Goal: Find specific page/section: Find specific page/section

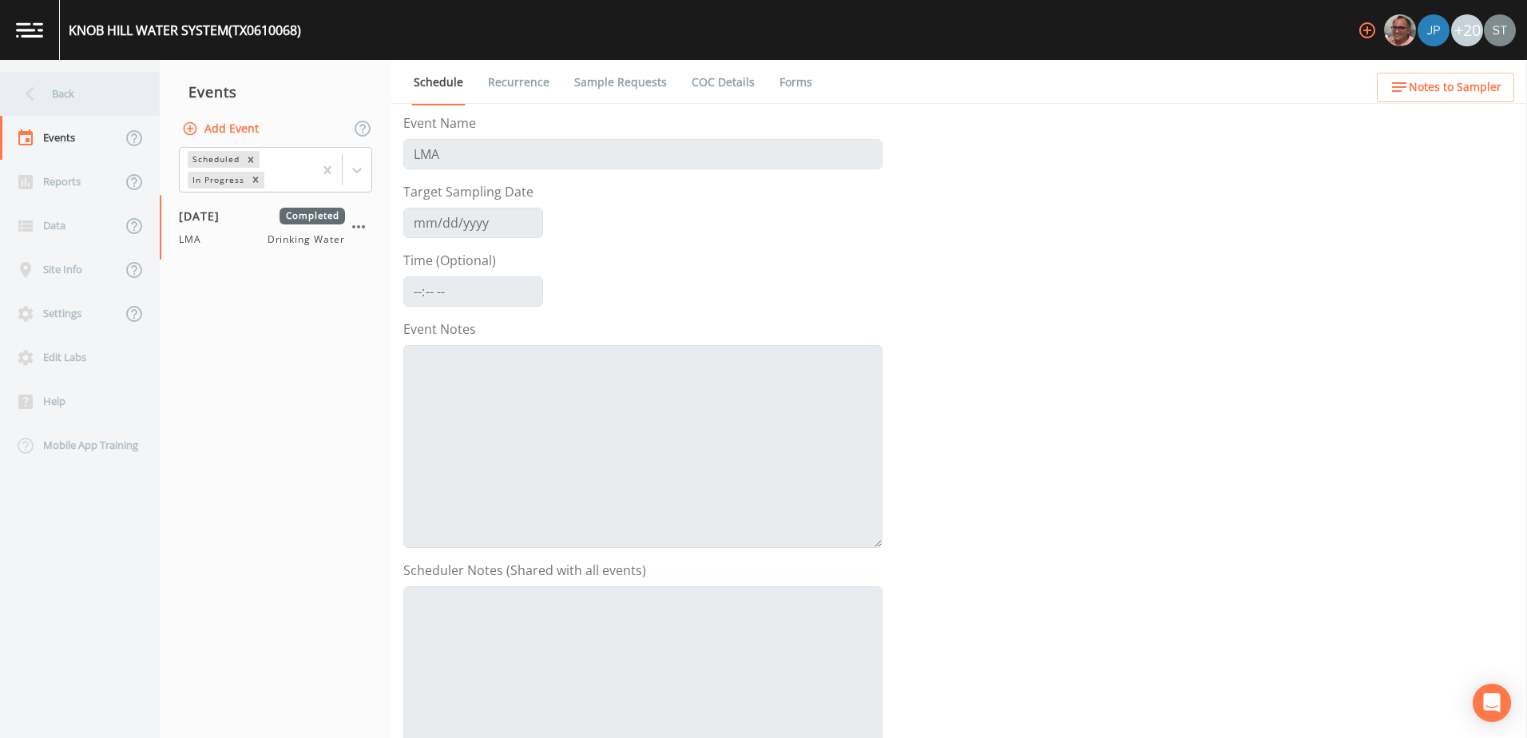
click at [21, 89] on icon at bounding box center [30, 94] width 28 height 28
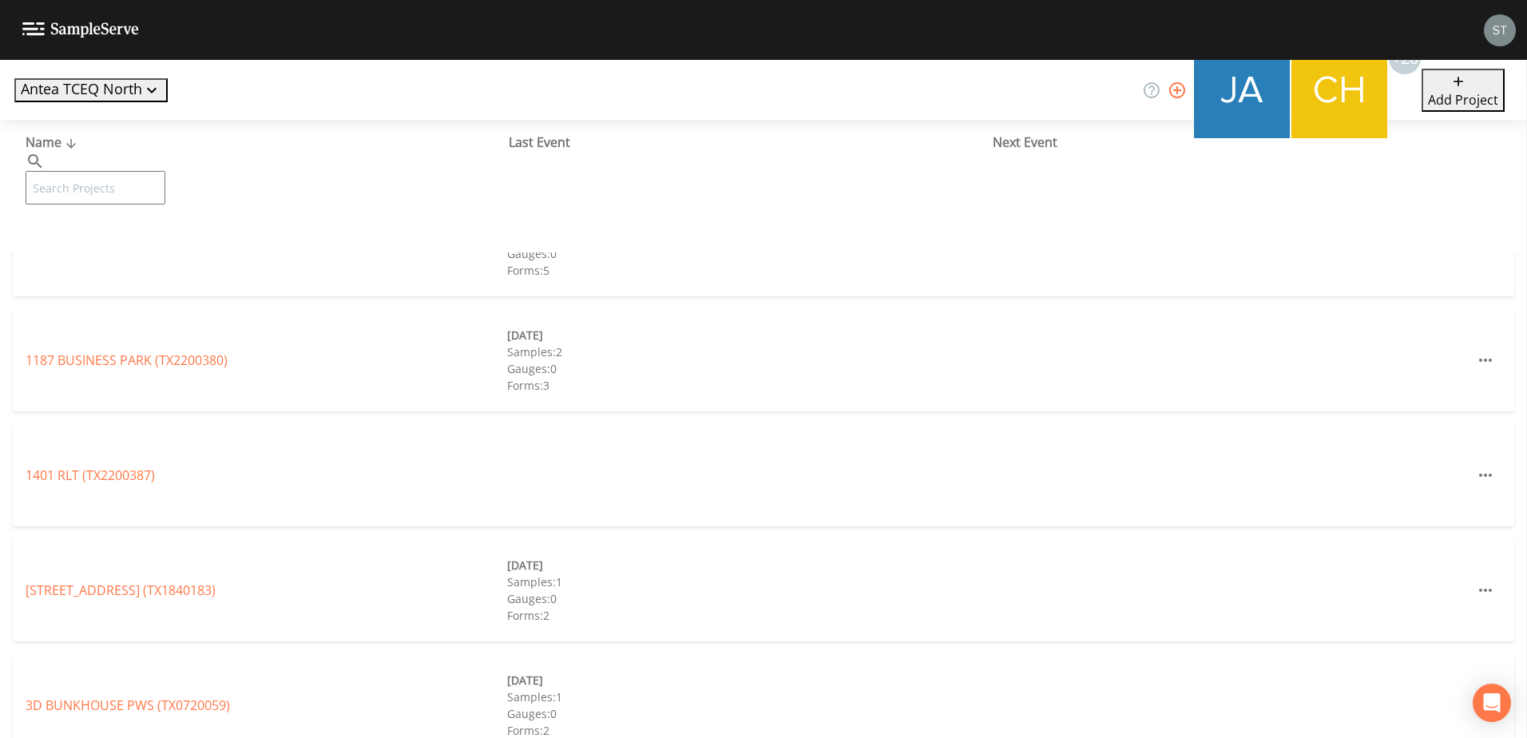
click at [76, 87] on button "Antea TCEQ North" at bounding box center [90, 90] width 153 height 24
click at [338, 737] on link "Antea TCEQ Houston [GEOGRAPHIC_DATA]" at bounding box center [466, 748] width 256 height 18
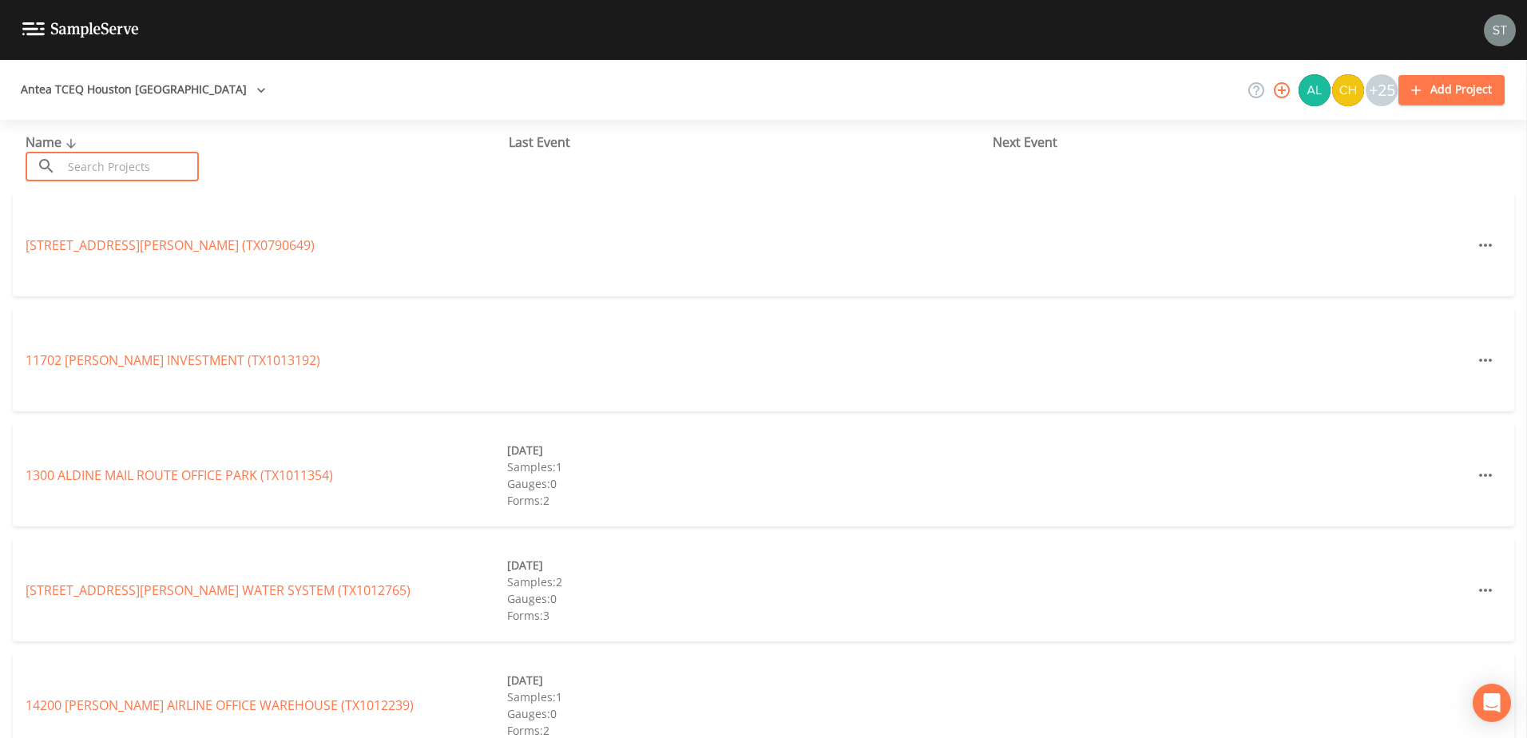
click at [149, 177] on input "text" at bounding box center [130, 167] width 137 height 30
paste input "1012768"
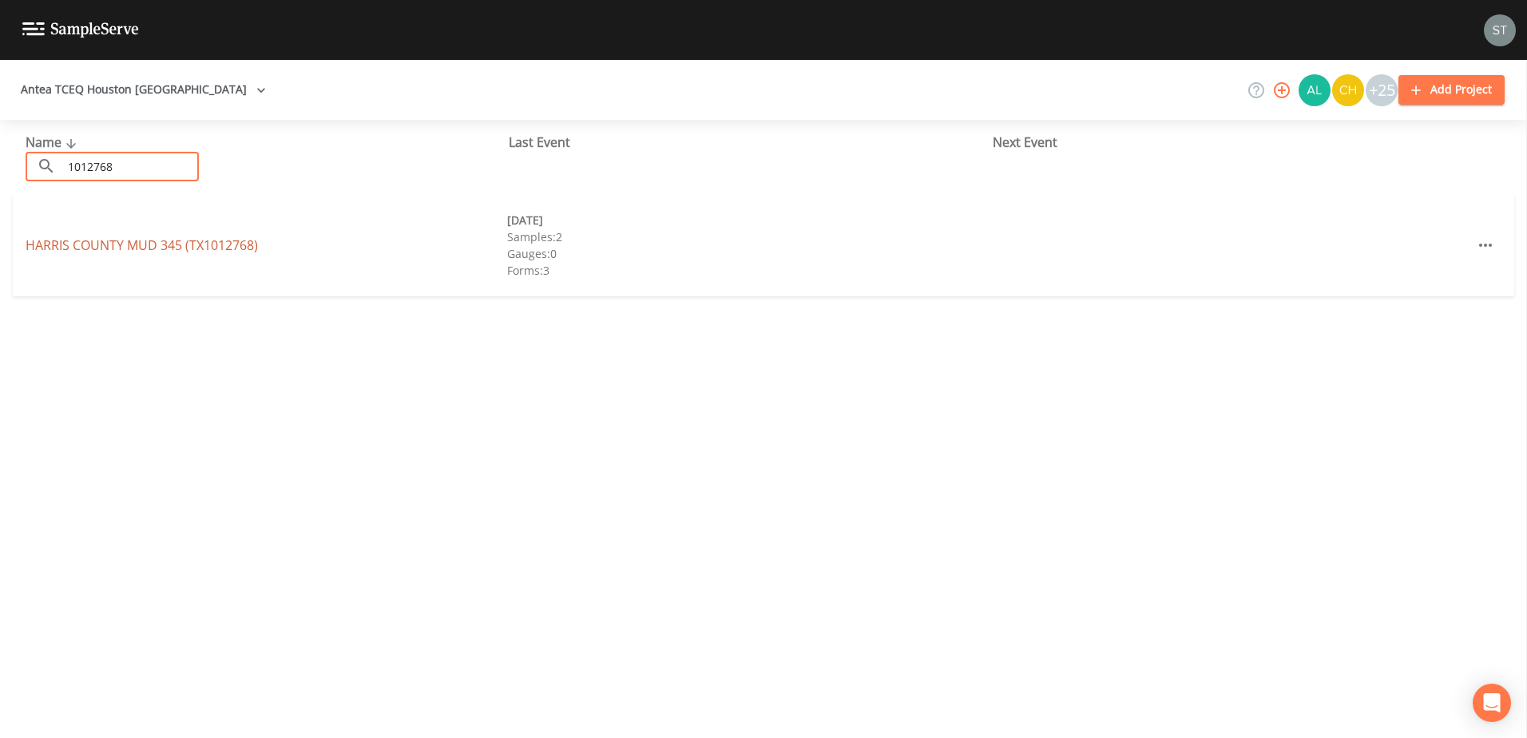
type input "1012768"
click at [121, 243] on link "HARRIS COUNTY MUD 345 (TX1012768)" at bounding box center [142, 245] width 232 height 18
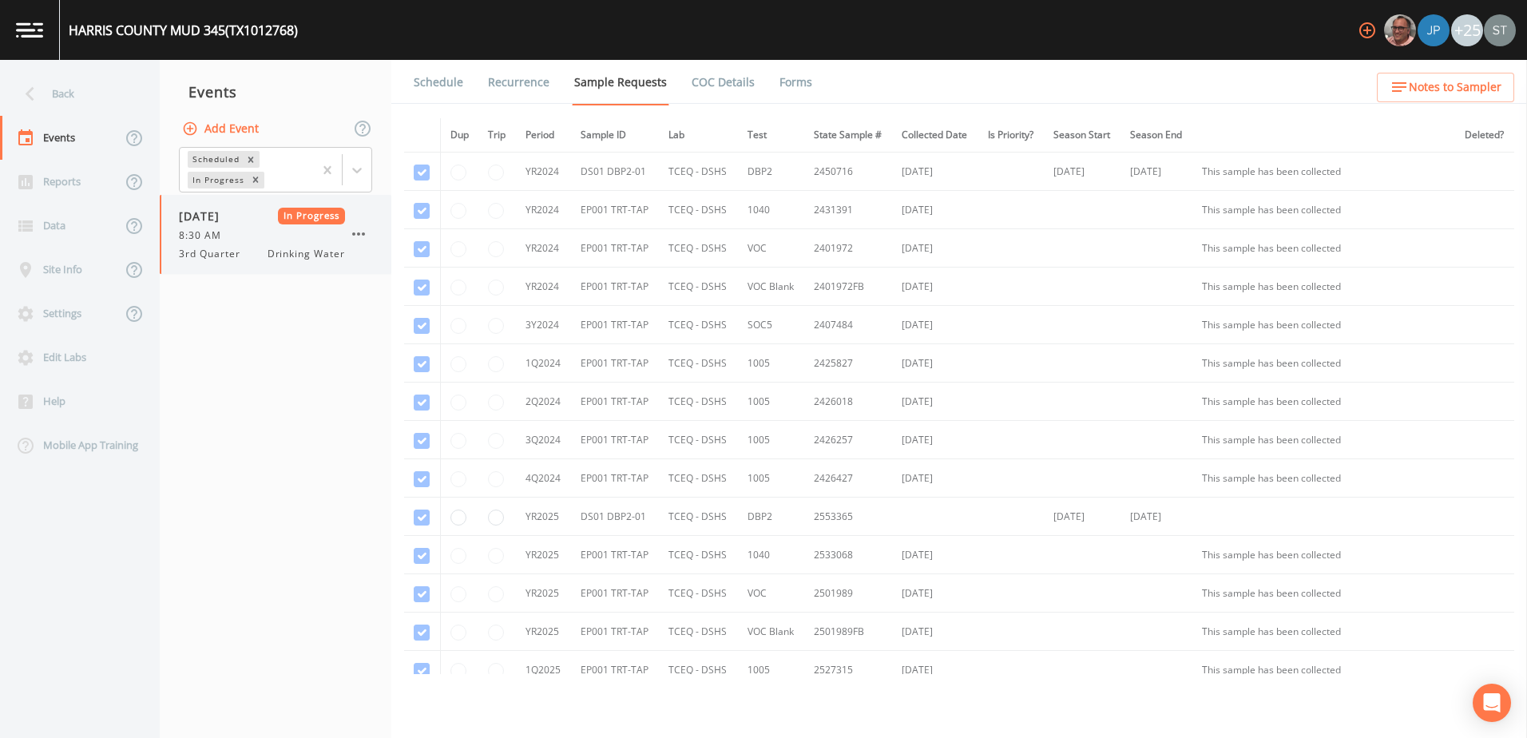
click at [242, 225] on div "09/05/2025 In Progress 8:30 AM 3rd Quarter Drinking Water" at bounding box center [262, 235] width 166 height 54
click at [781, 80] on link "Forms" at bounding box center [796, 82] width 38 height 45
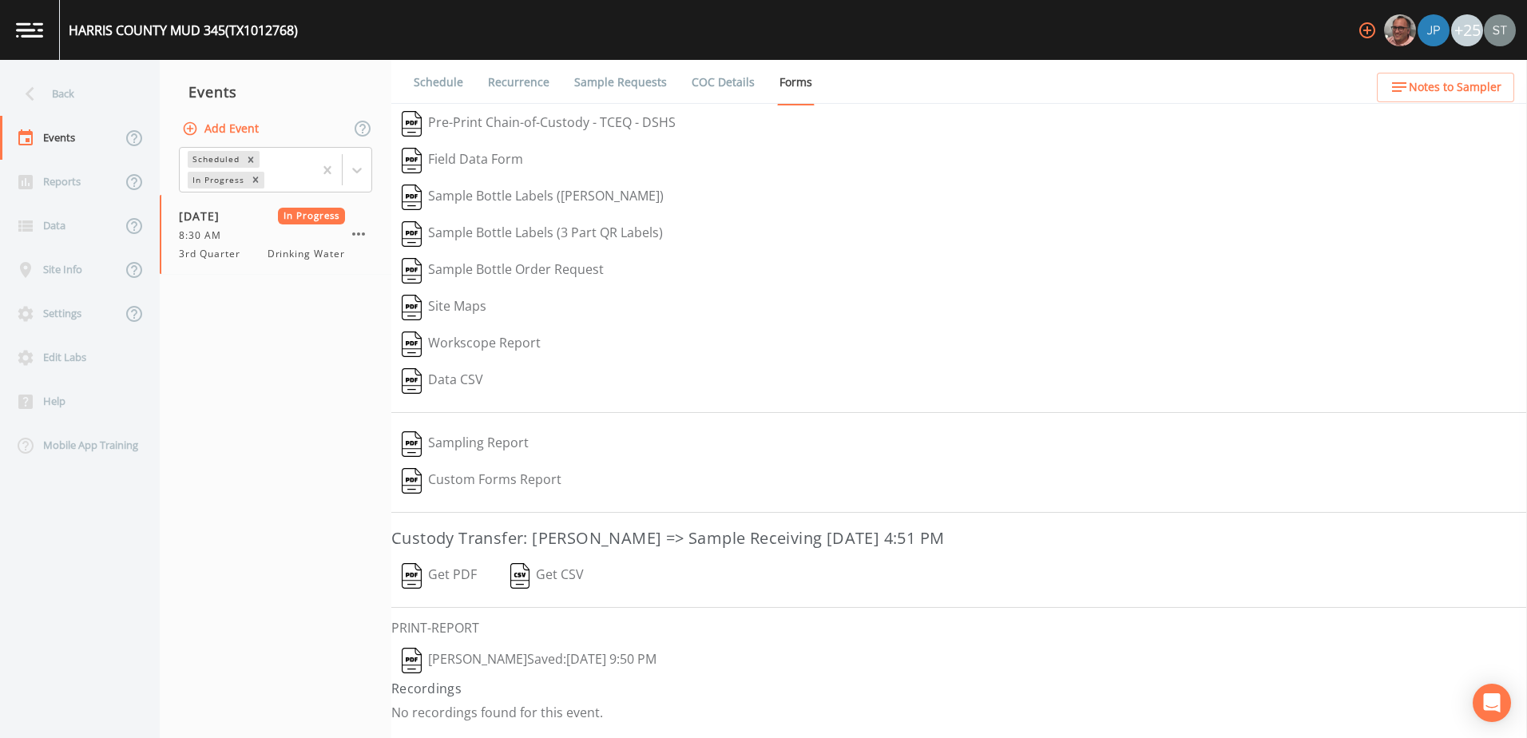
click at [540, 656] on button "John Kapsen  Saved: September 7, 2025 9:50 PM" at bounding box center [529, 660] width 276 height 37
click at [233, 370] on nav "Events Add Event Scheduled In Progress 09/05/2025 In Progress 8:30 AM 3rd Quart…" at bounding box center [276, 399] width 232 height 678
click at [29, 96] on icon at bounding box center [30, 94] width 9 height 14
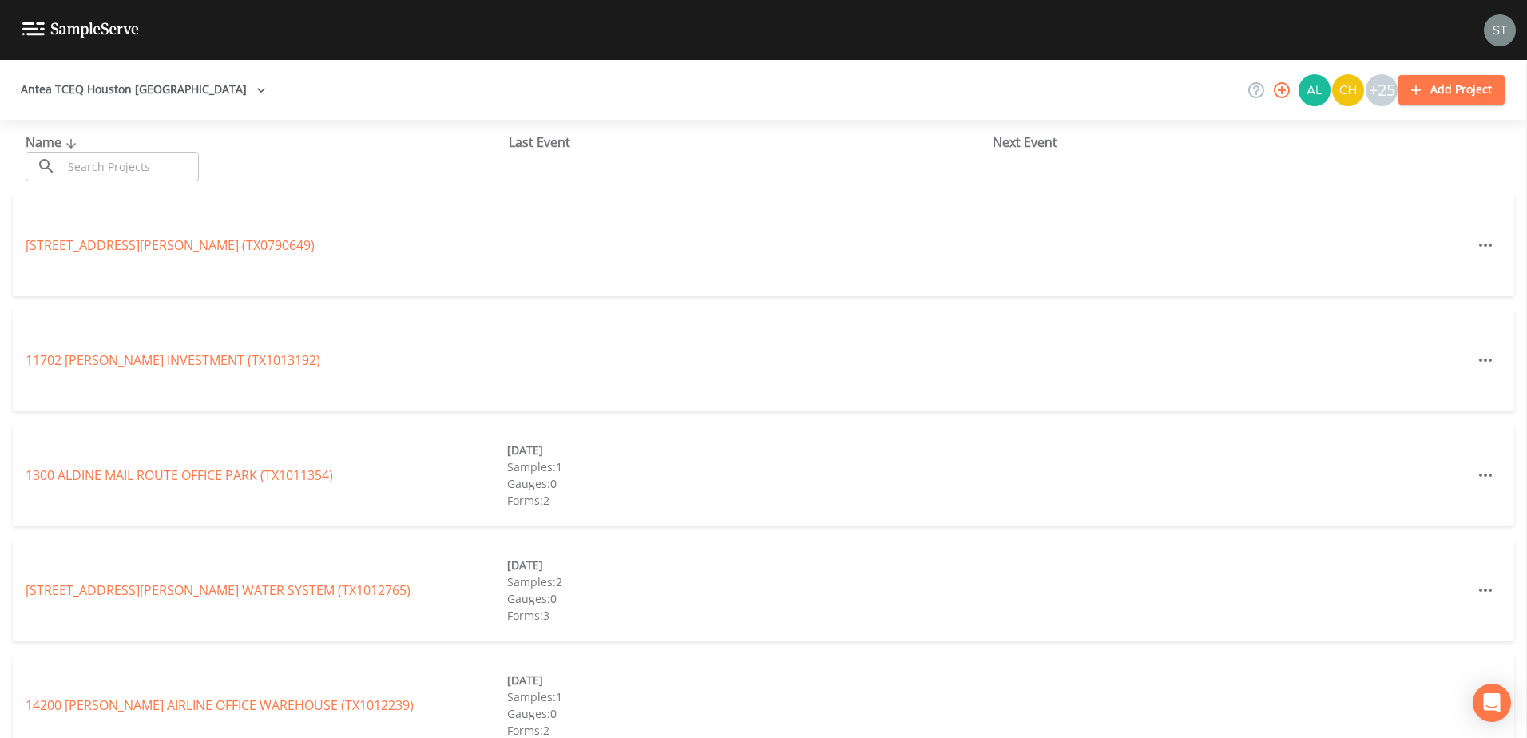
click at [112, 97] on button "Antea TCEQ Houston [GEOGRAPHIC_DATA]" at bounding box center [143, 90] width 258 height 30
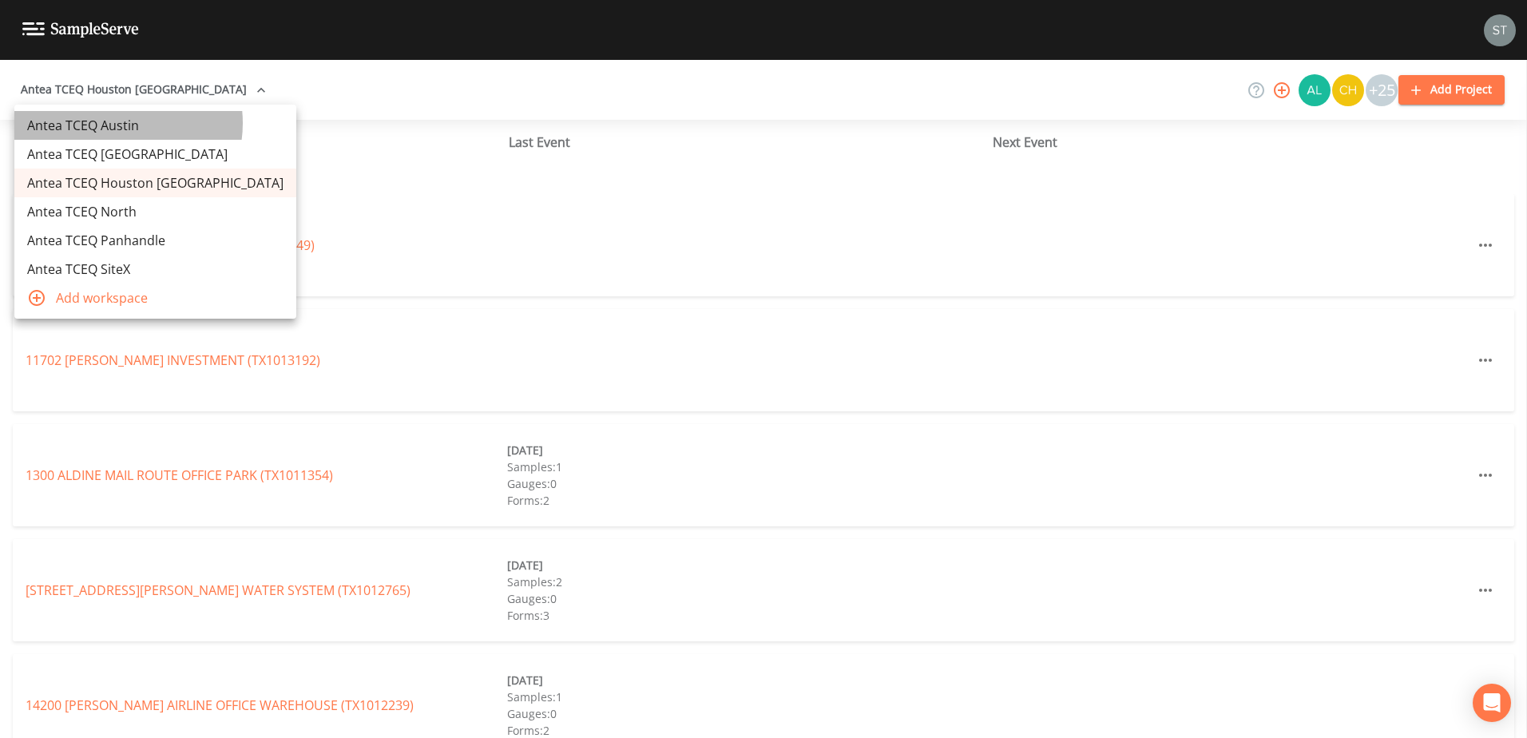
click at [121, 123] on link "Antea TCEQ Austin" at bounding box center [155, 125] width 282 height 29
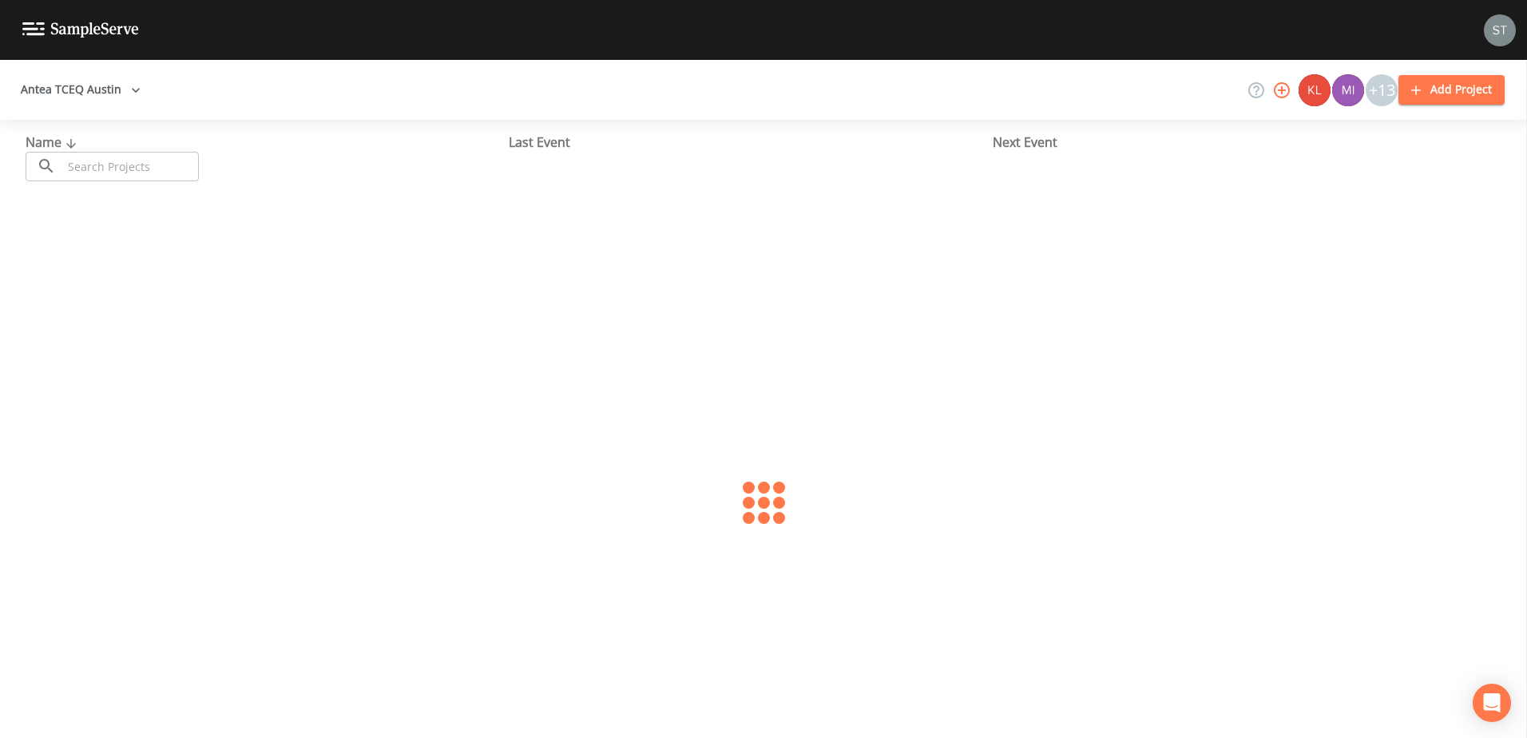
click at [105, 163] on input "text" at bounding box center [130, 167] width 137 height 30
type input "1980018"
click at [132, 244] on link "POST OAK (TX1980018)" at bounding box center [94, 245] width 137 height 18
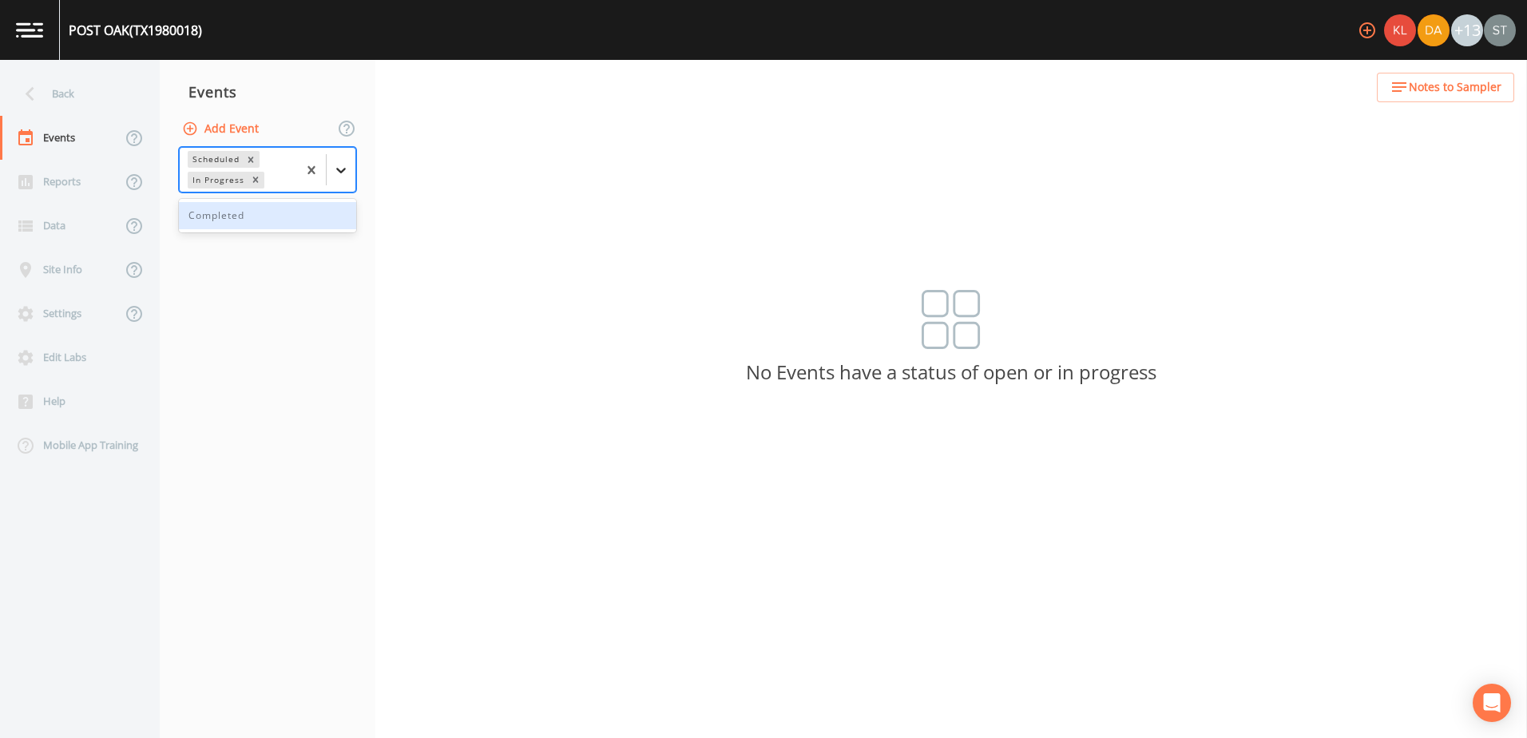
click at [350, 173] on div at bounding box center [341, 170] width 29 height 29
click at [300, 216] on div "Completed" at bounding box center [267, 215] width 177 height 27
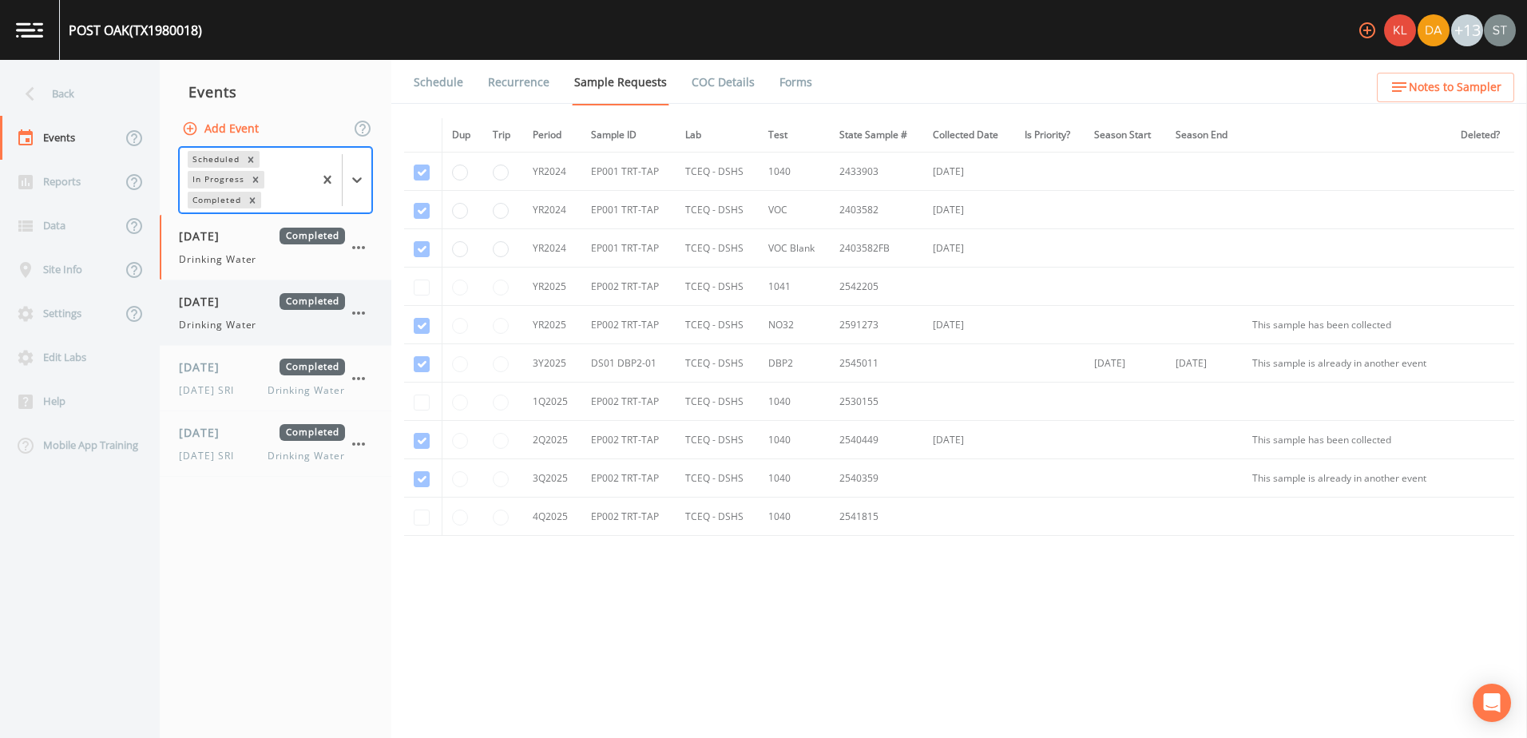
click at [223, 326] on span "Drinking Water" at bounding box center [217, 325] width 77 height 14
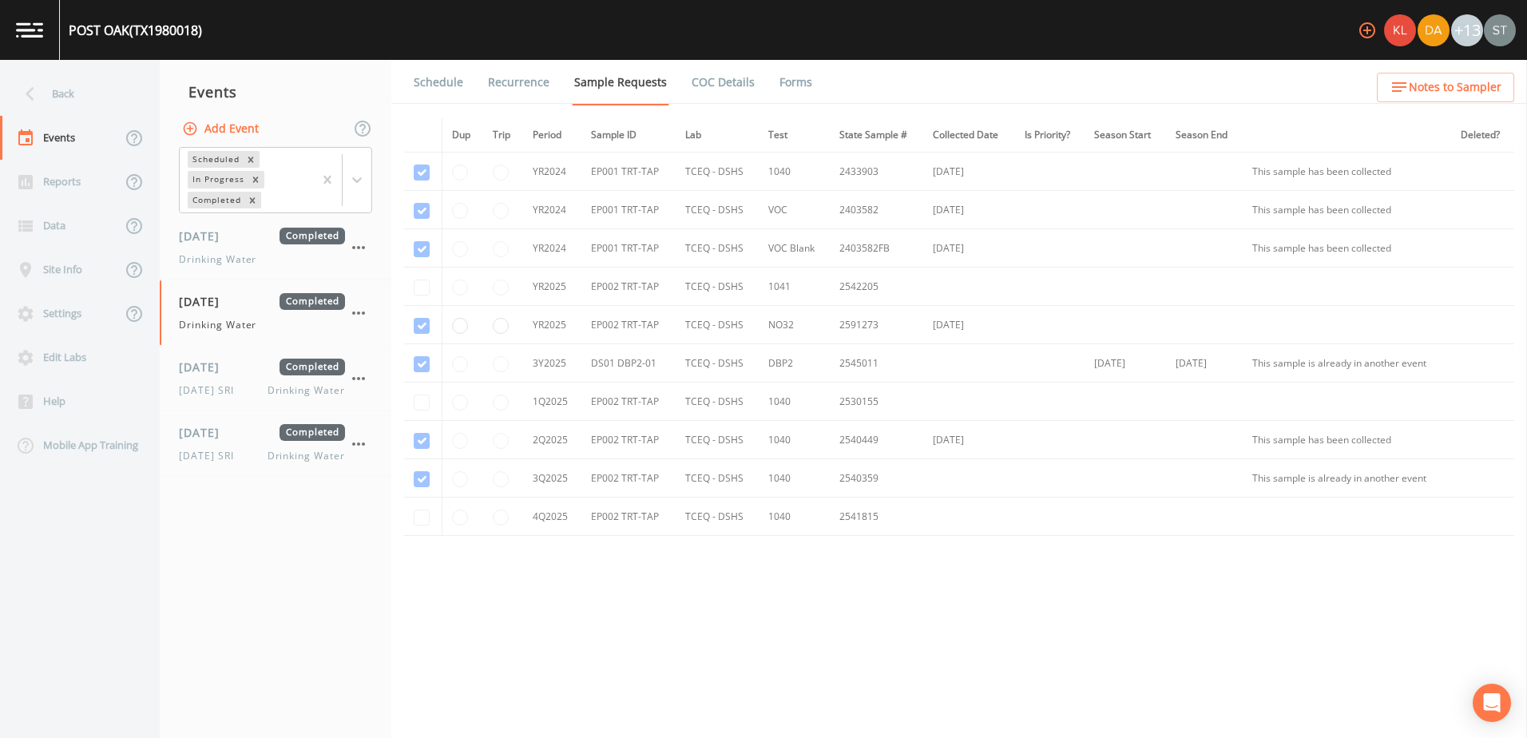
click at [792, 76] on link "Forms" at bounding box center [796, 82] width 38 height 45
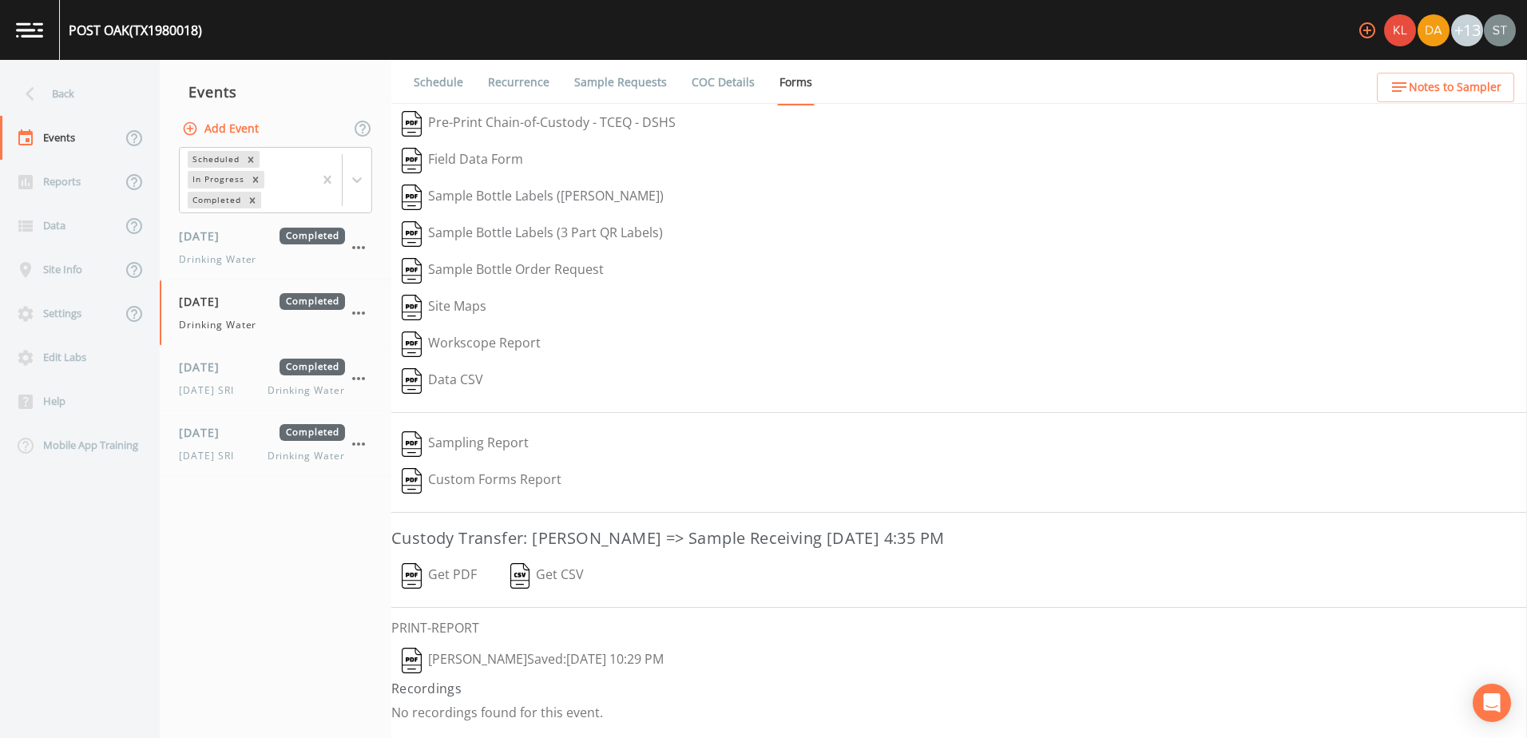
click at [517, 653] on button "Reagan Janecek  Saved: March 3, 2025 10:29 PM" at bounding box center [532, 660] width 283 height 37
